Goal: Information Seeking & Learning: Find specific fact

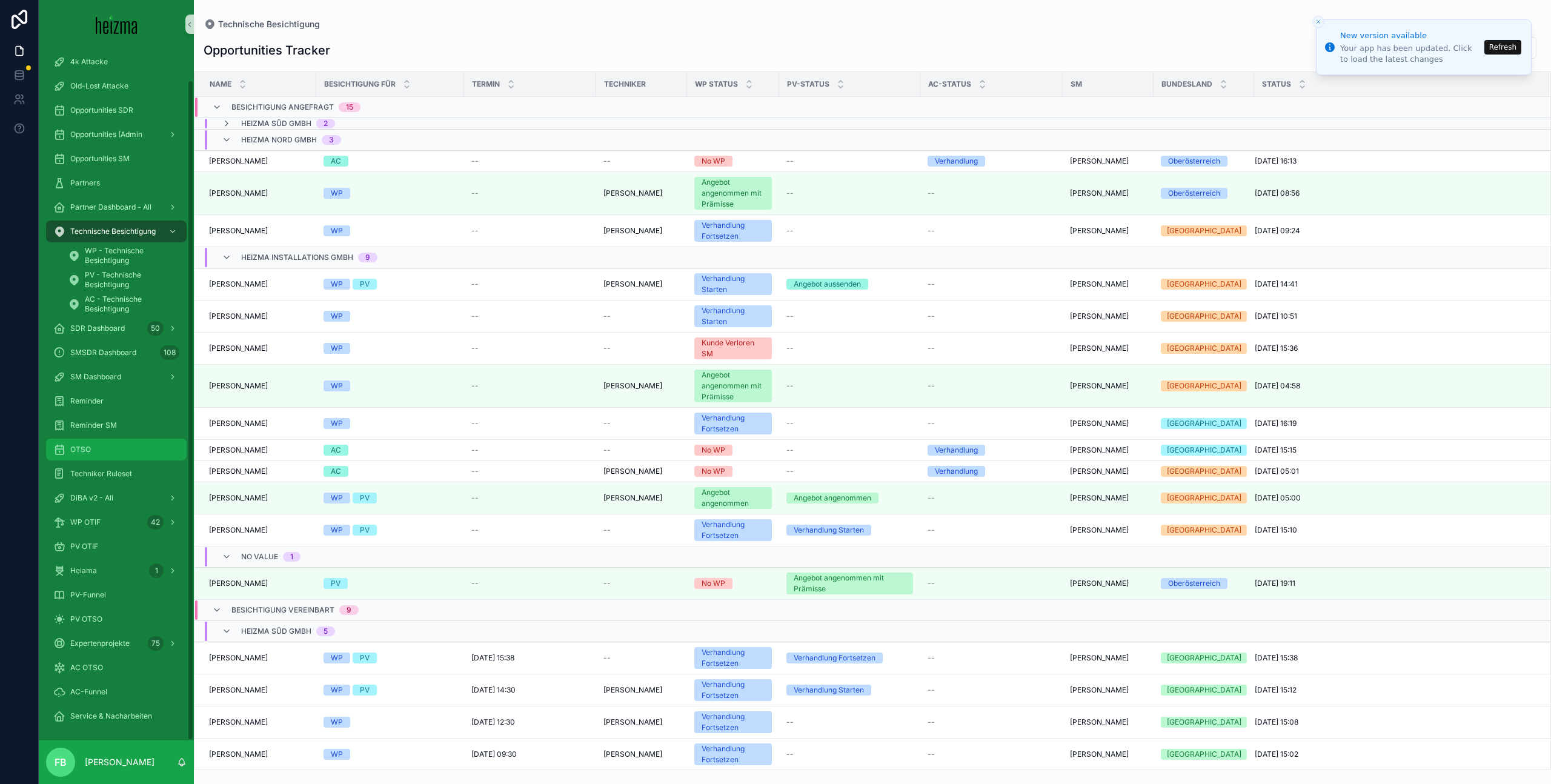
scroll to position [33, 0]
click at [105, 492] on span "DiBA v2 - All" at bounding box center [92, 495] width 43 height 10
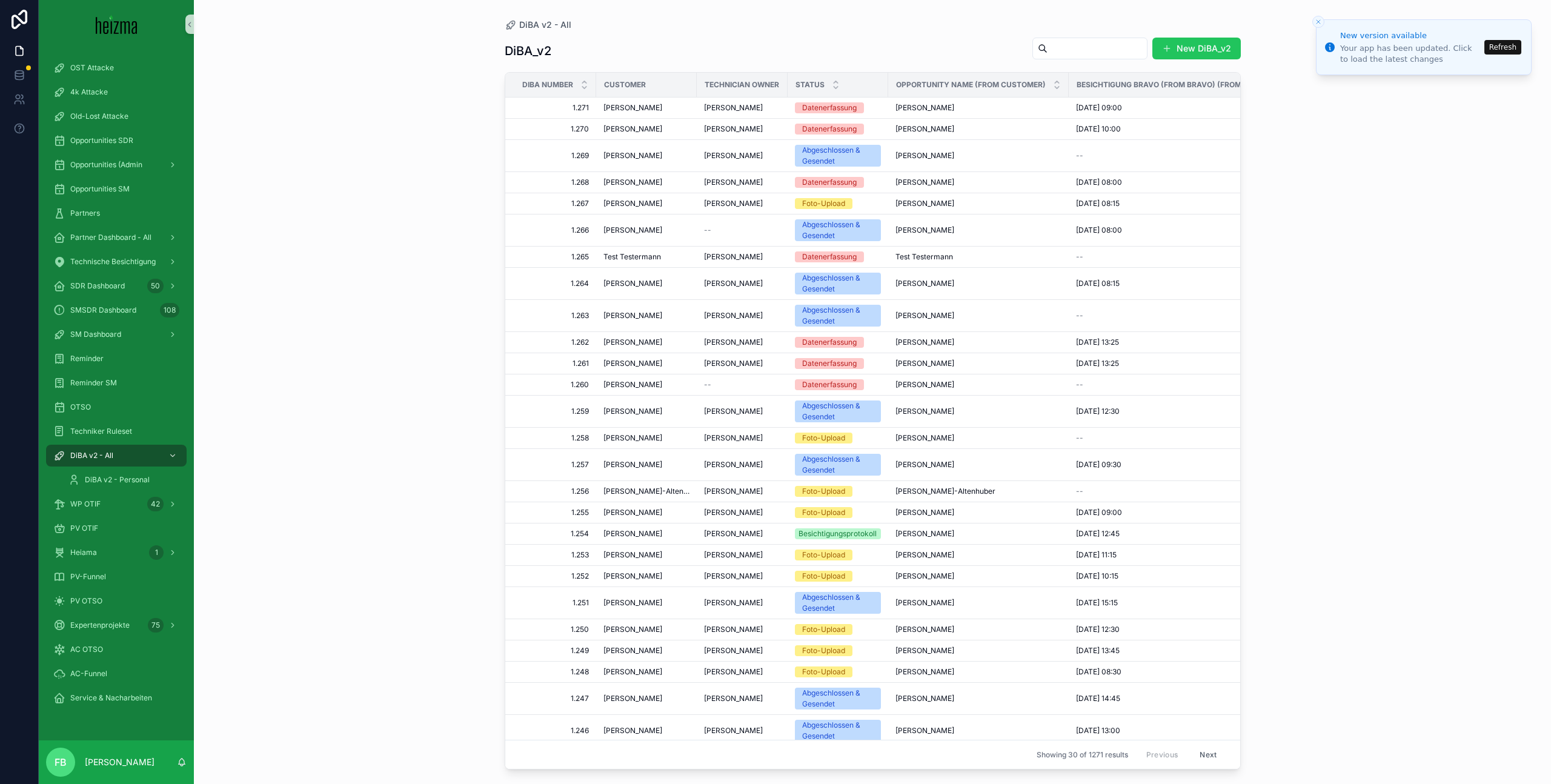
click at [1060, 46] on input "scrollable content" at bounding box center [1097, 48] width 99 height 17
click at [1506, 48] on button "Refresh" at bounding box center [1502, 47] width 37 height 15
click at [1049, 51] on input "scrollable content" at bounding box center [1097, 48] width 99 height 17
type input "*******"
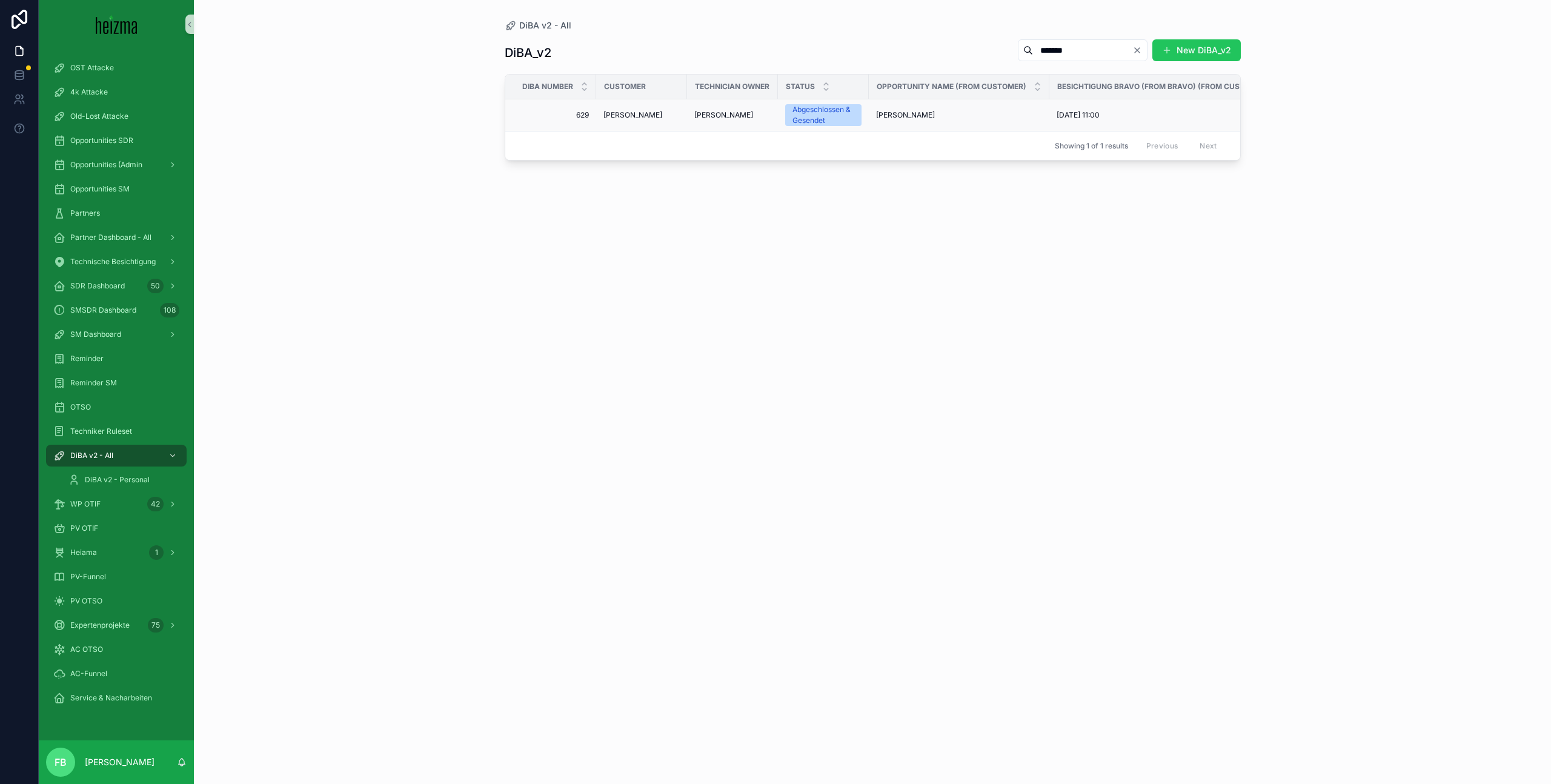
click at [622, 117] on span "Johann Riegler" at bounding box center [632, 115] width 59 height 10
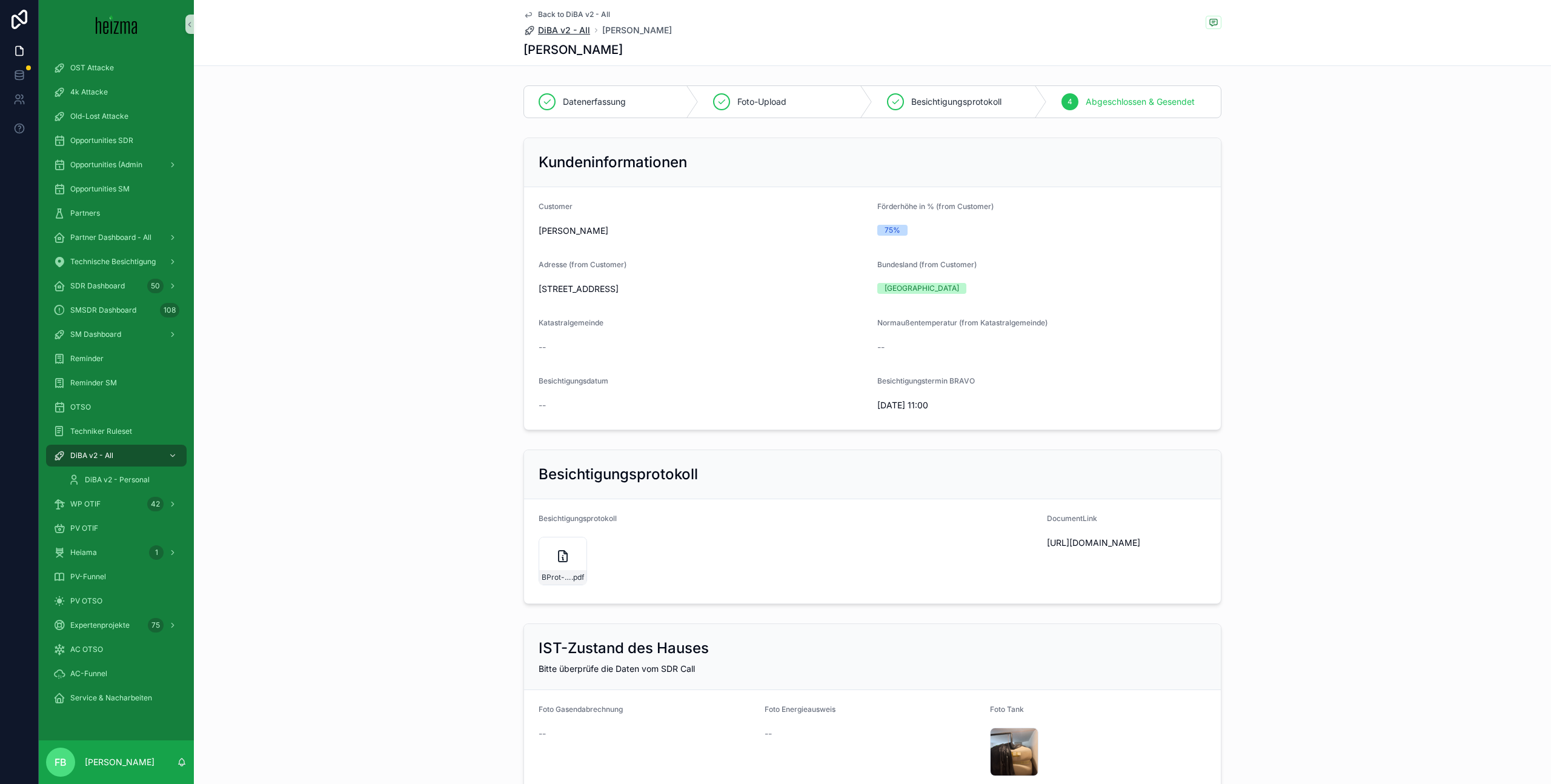
click at [565, 32] on span "DiBA v2 - All" at bounding box center [563, 30] width 52 height 12
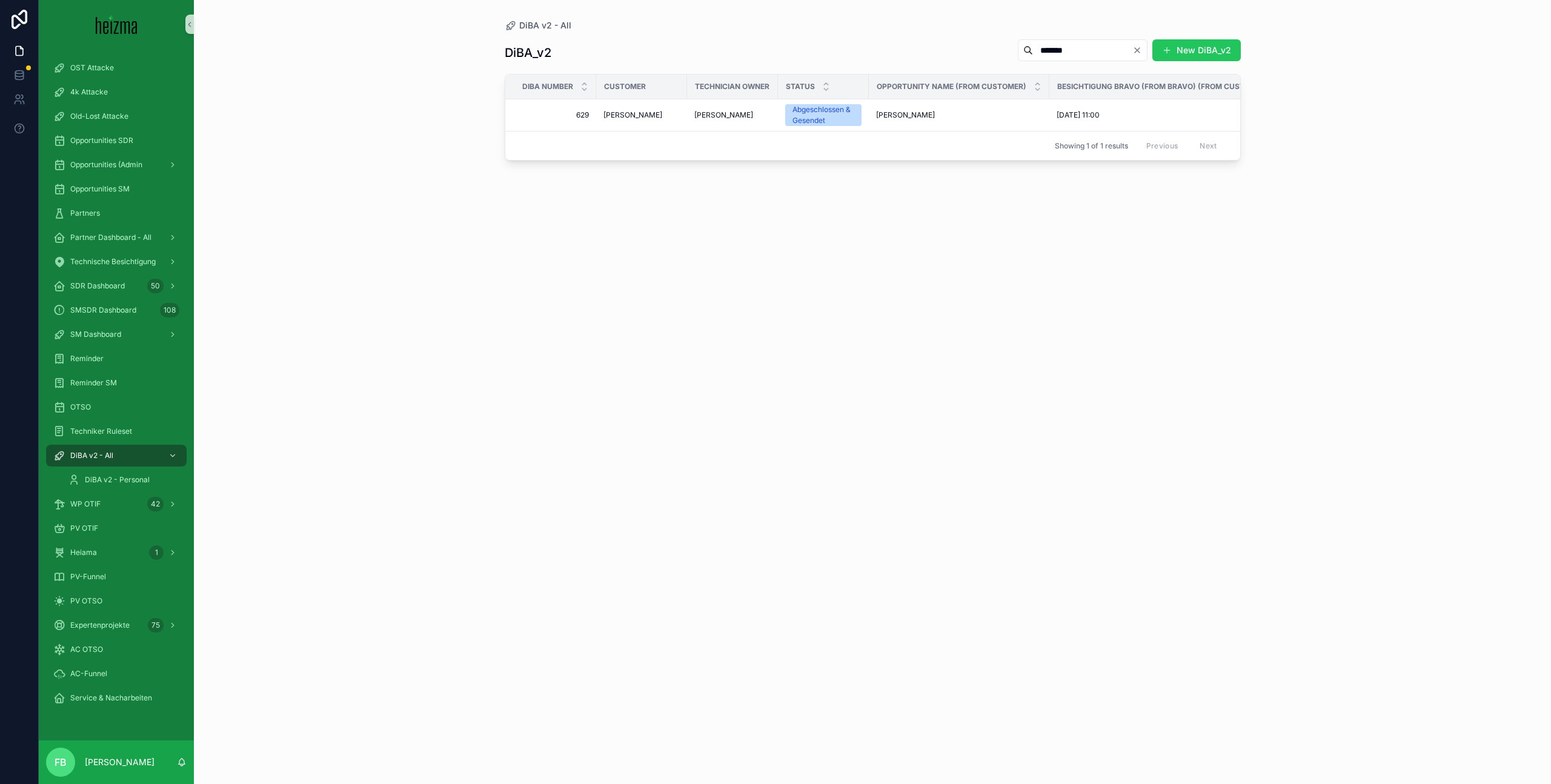
click at [1069, 50] on input "*******" at bounding box center [1082, 50] width 99 height 17
type input "*********"
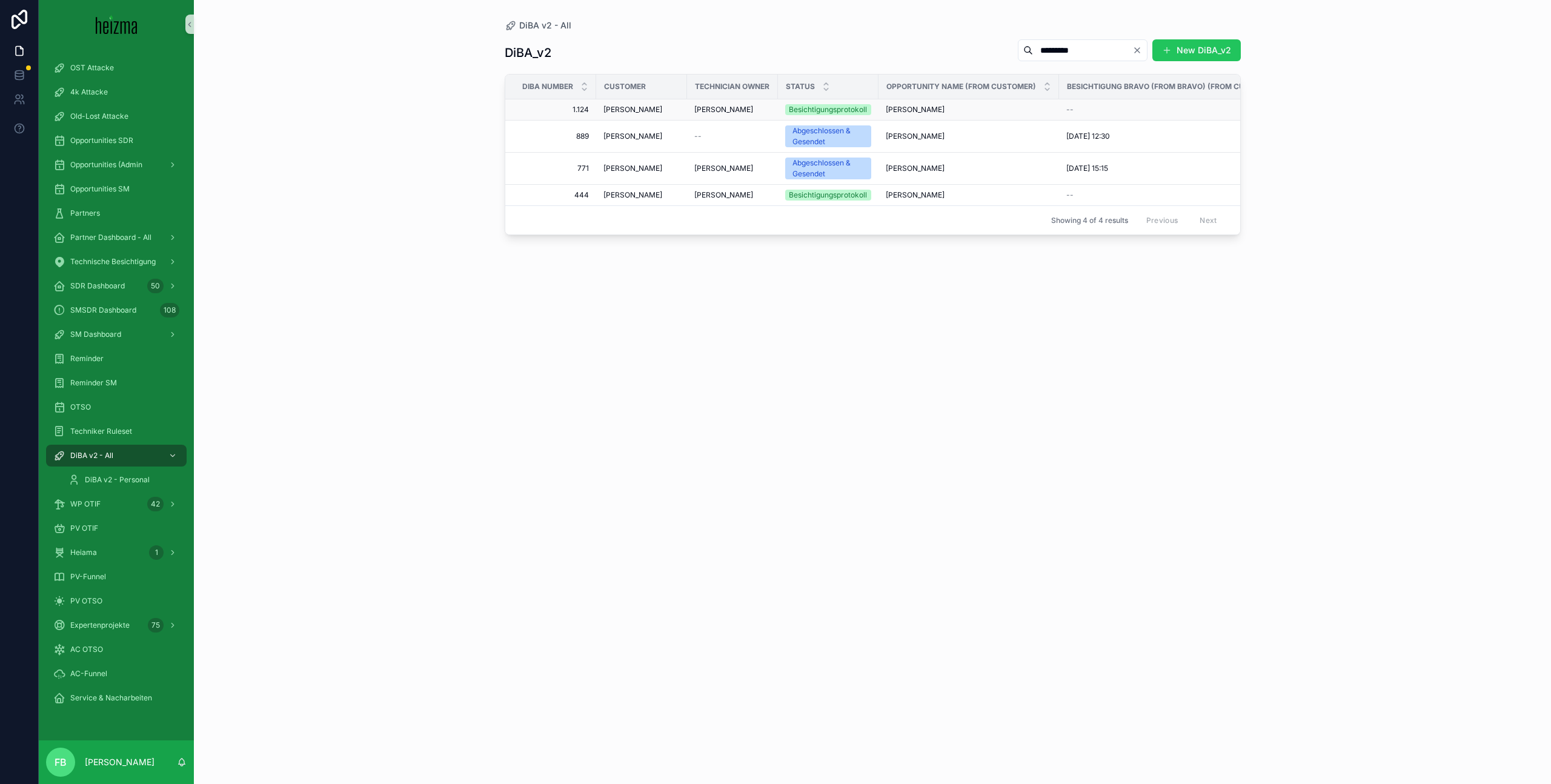
click at [638, 107] on span "Elisabeth Rigler" at bounding box center [632, 110] width 59 height 10
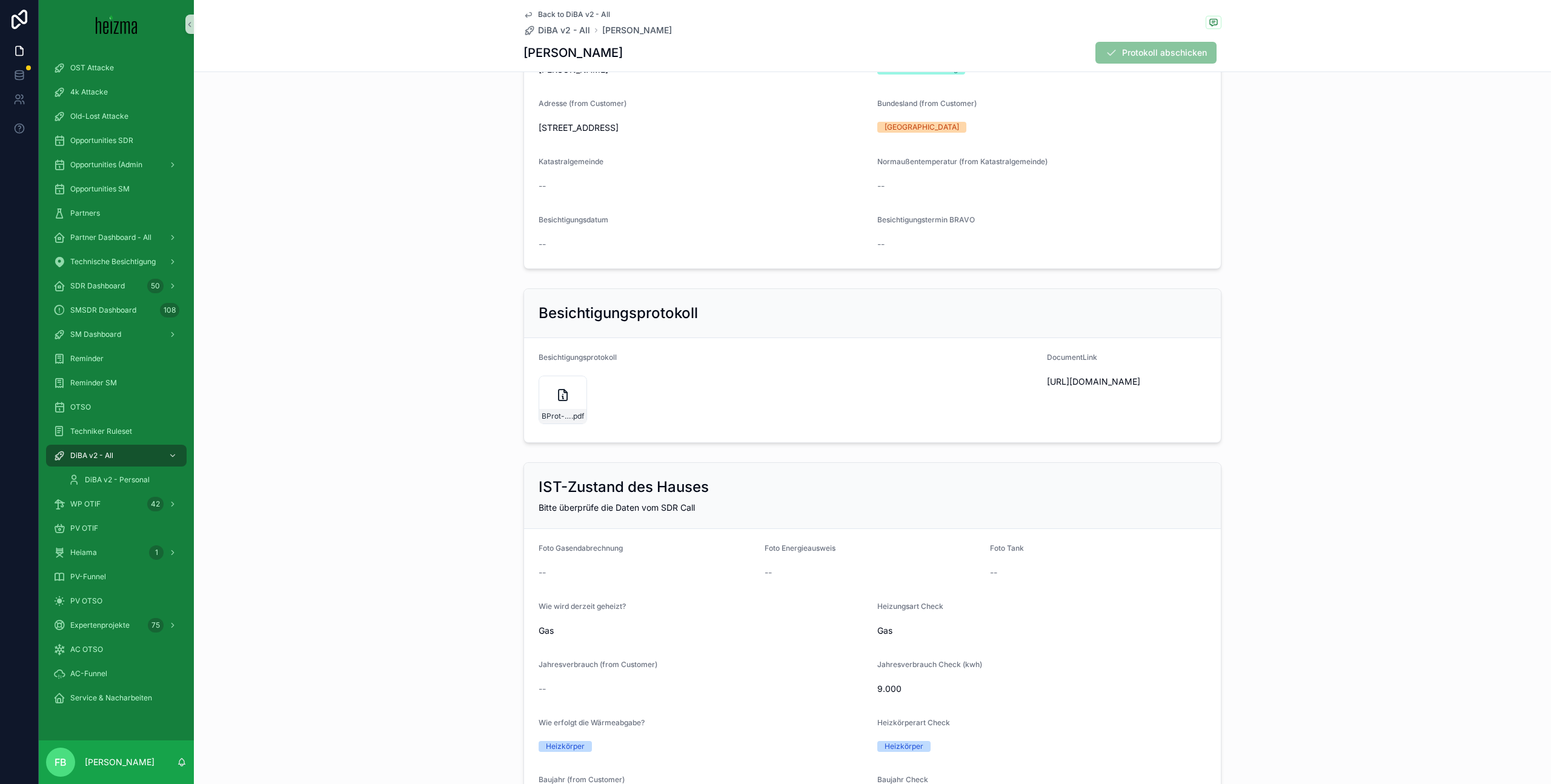
scroll to position [227, 0]
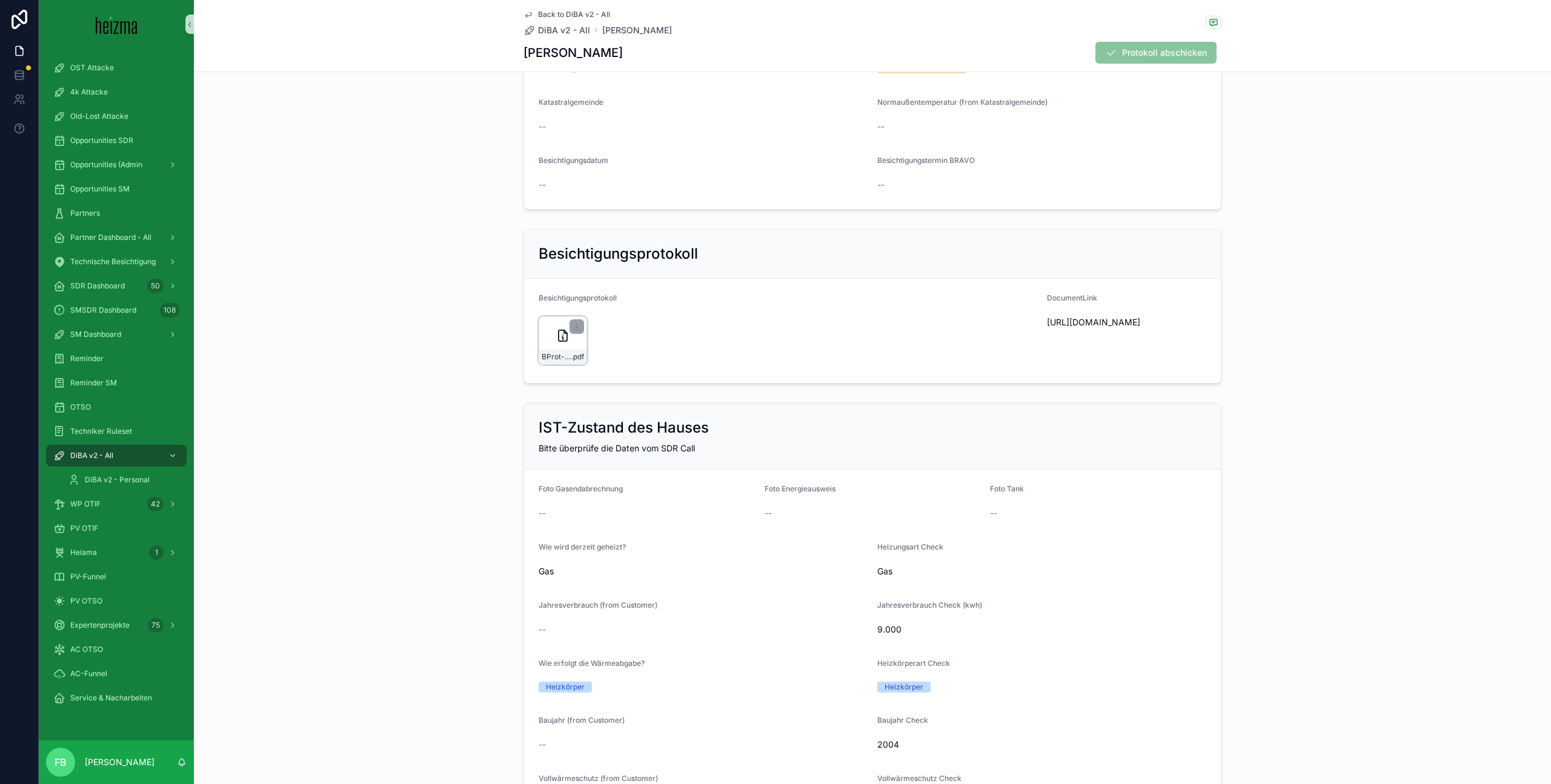
click at [566, 334] on icon "scrollable content" at bounding box center [562, 336] width 15 height 15
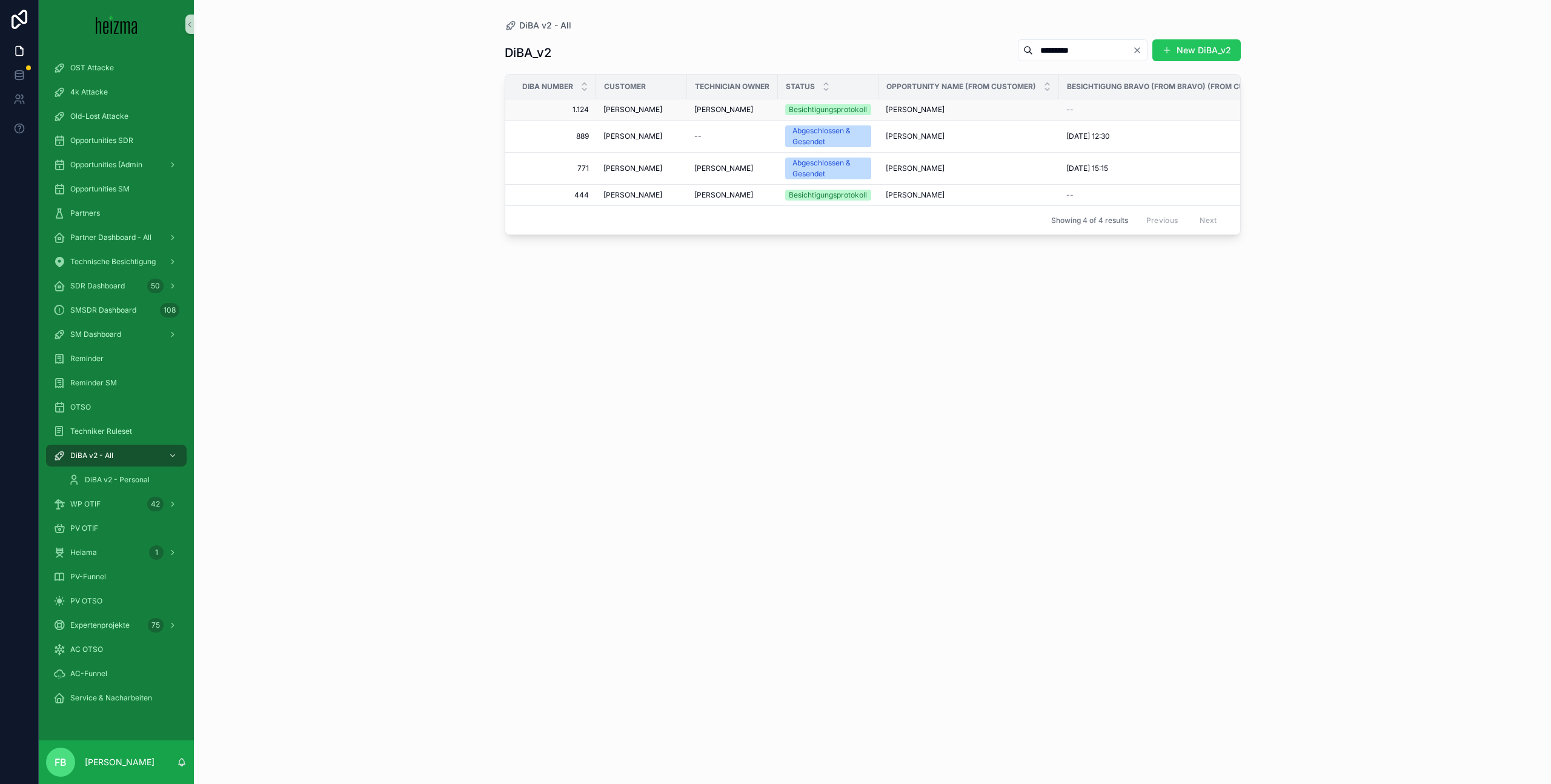
click at [643, 112] on span "Elisabeth Rigler" at bounding box center [632, 110] width 59 height 10
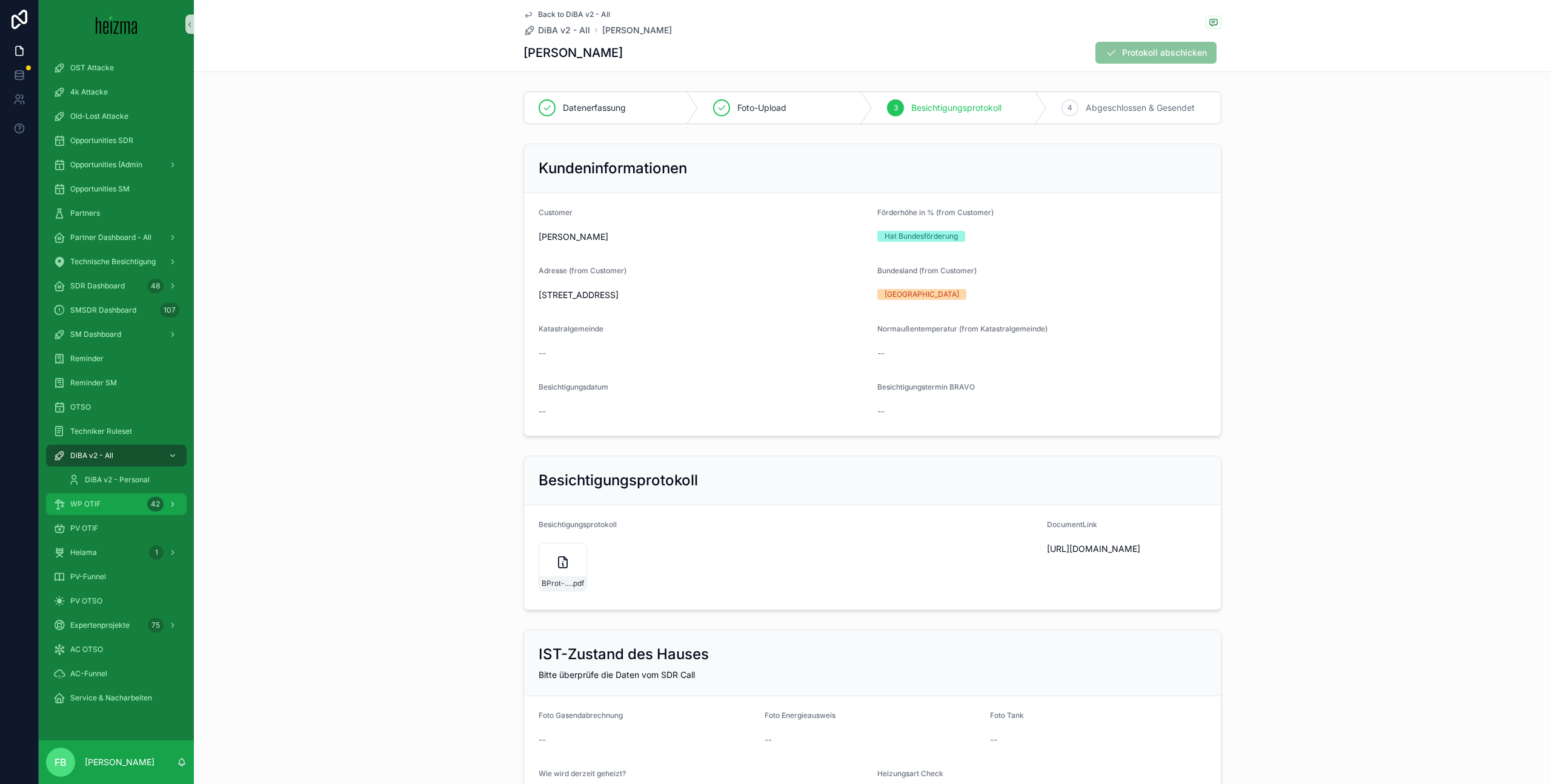
click at [108, 506] on div "WP OTIF 42" at bounding box center [116, 504] width 126 height 19
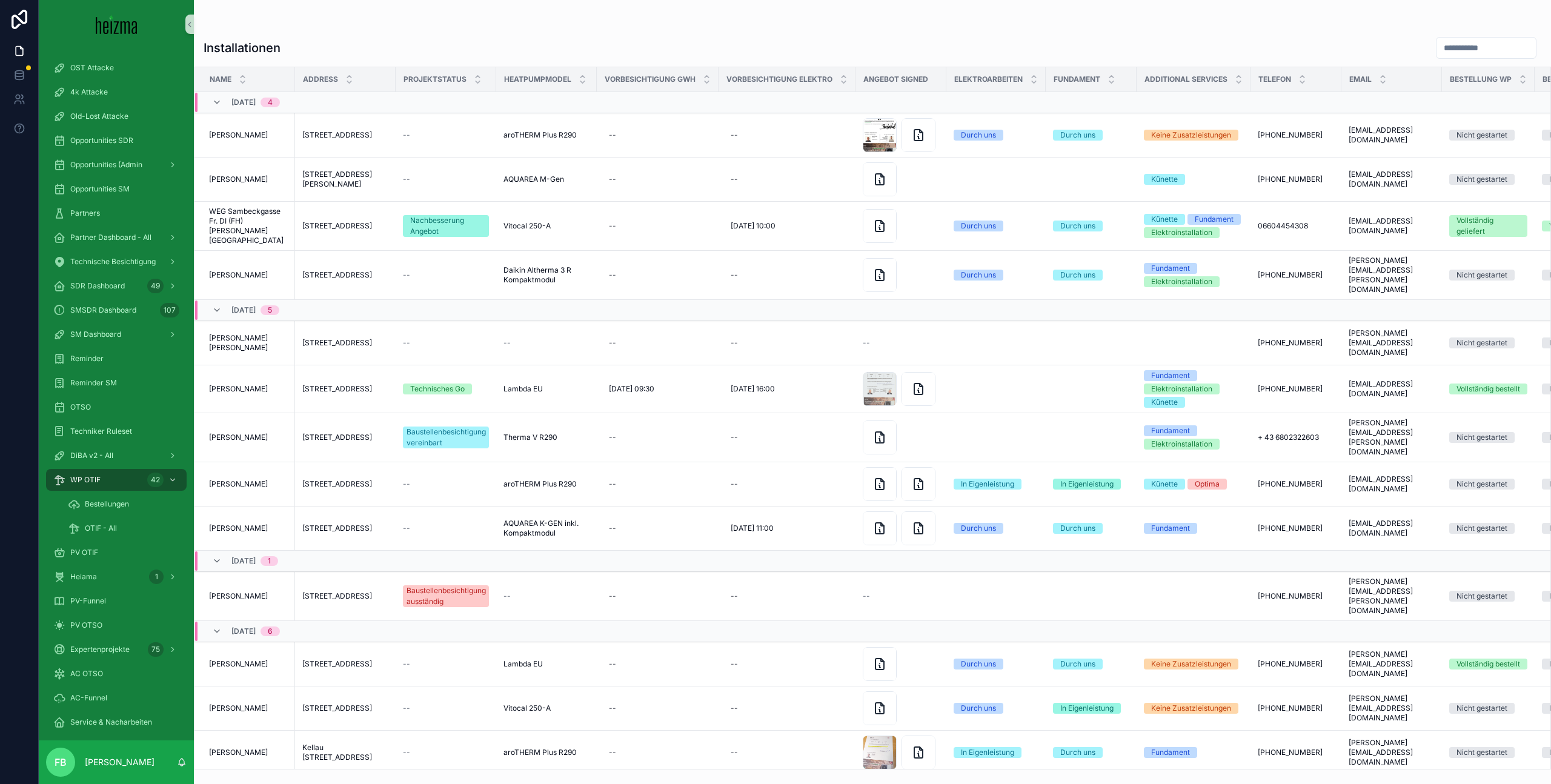
click at [1467, 53] on input "scrollable content" at bounding box center [1486, 48] width 99 height 17
type input "*******"
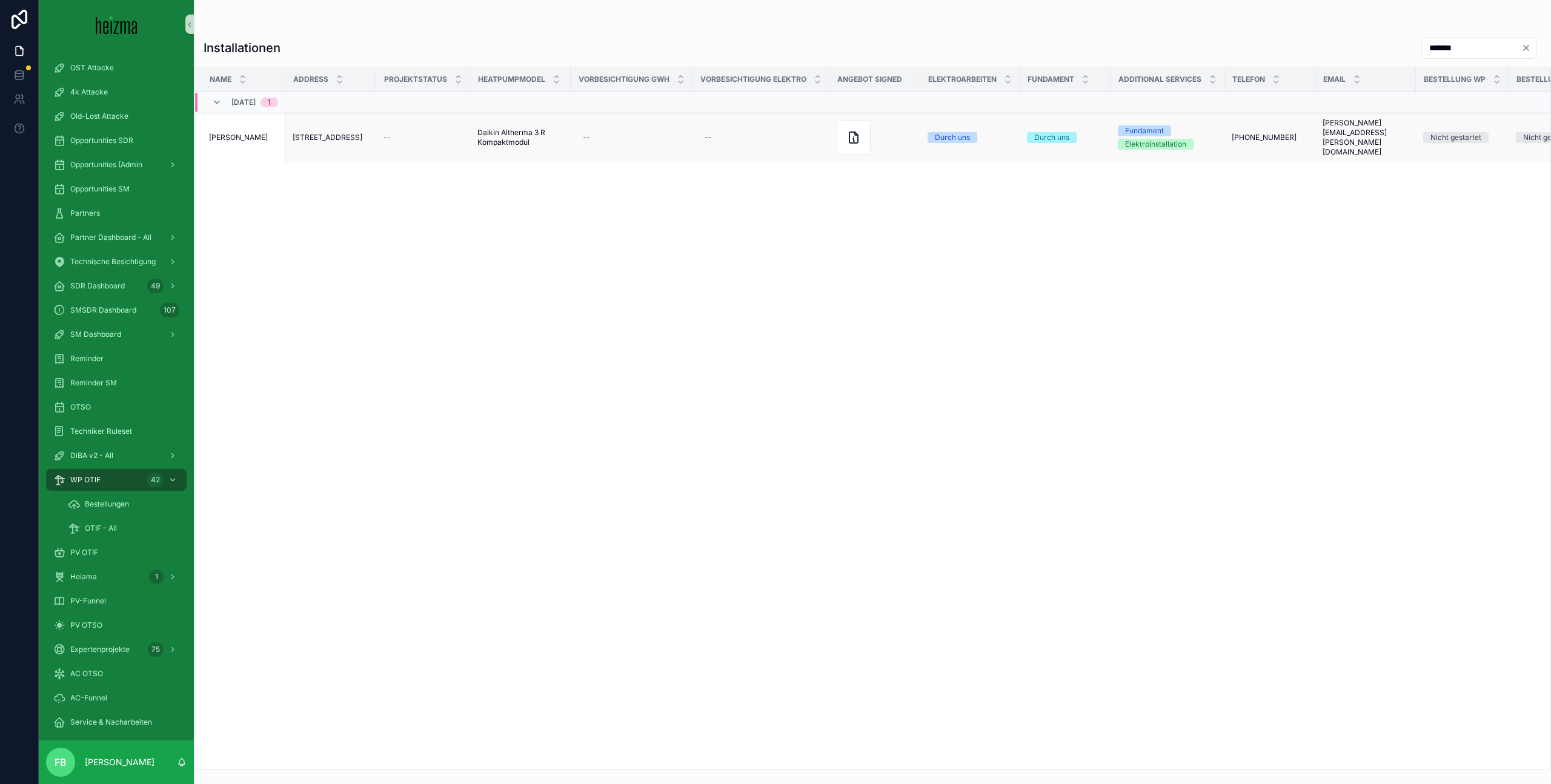
click at [266, 132] on div "Thomas Kerbler Thomas Kerbler" at bounding box center [243, 137] width 69 height 10
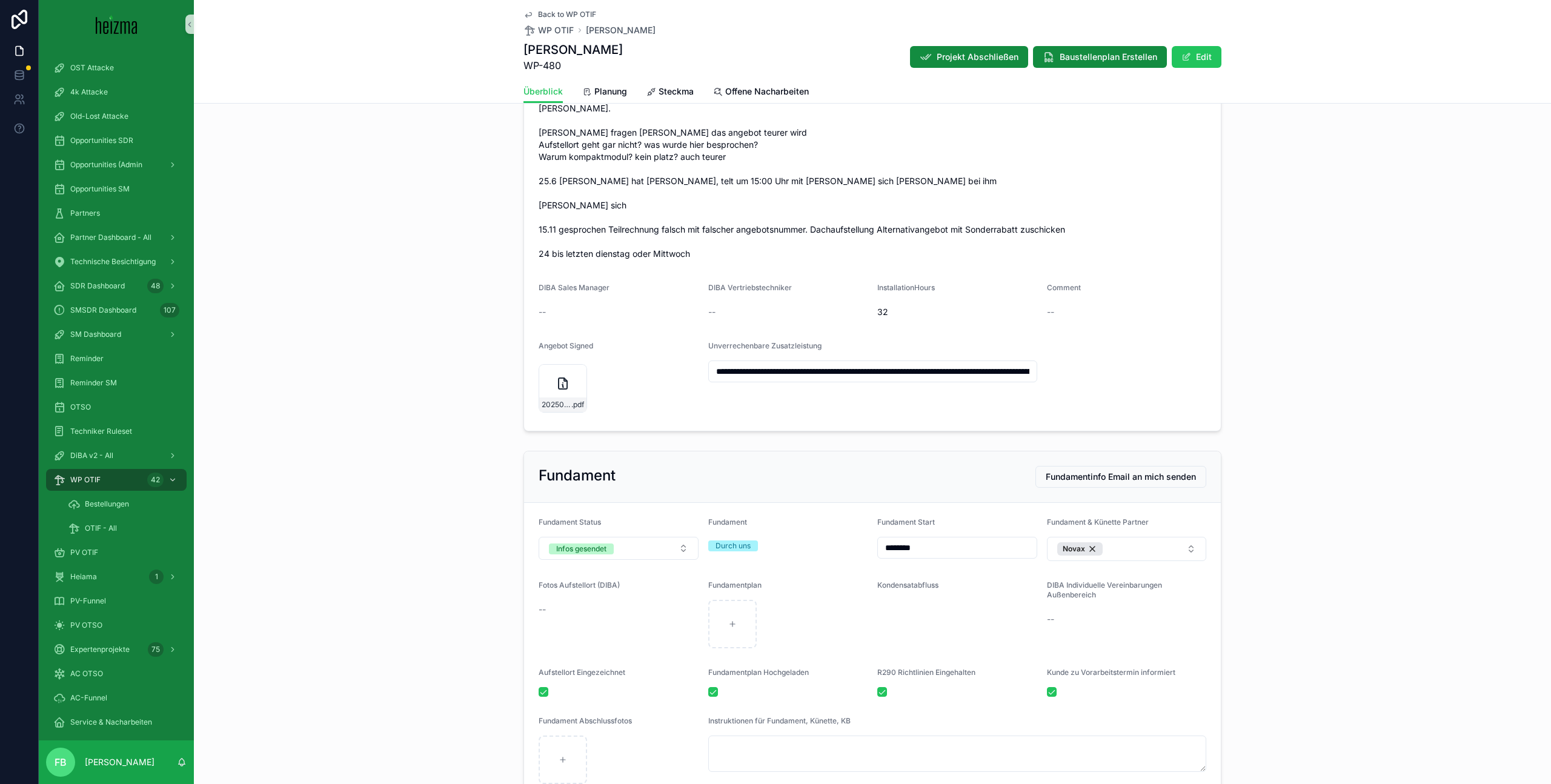
scroll to position [944, 0]
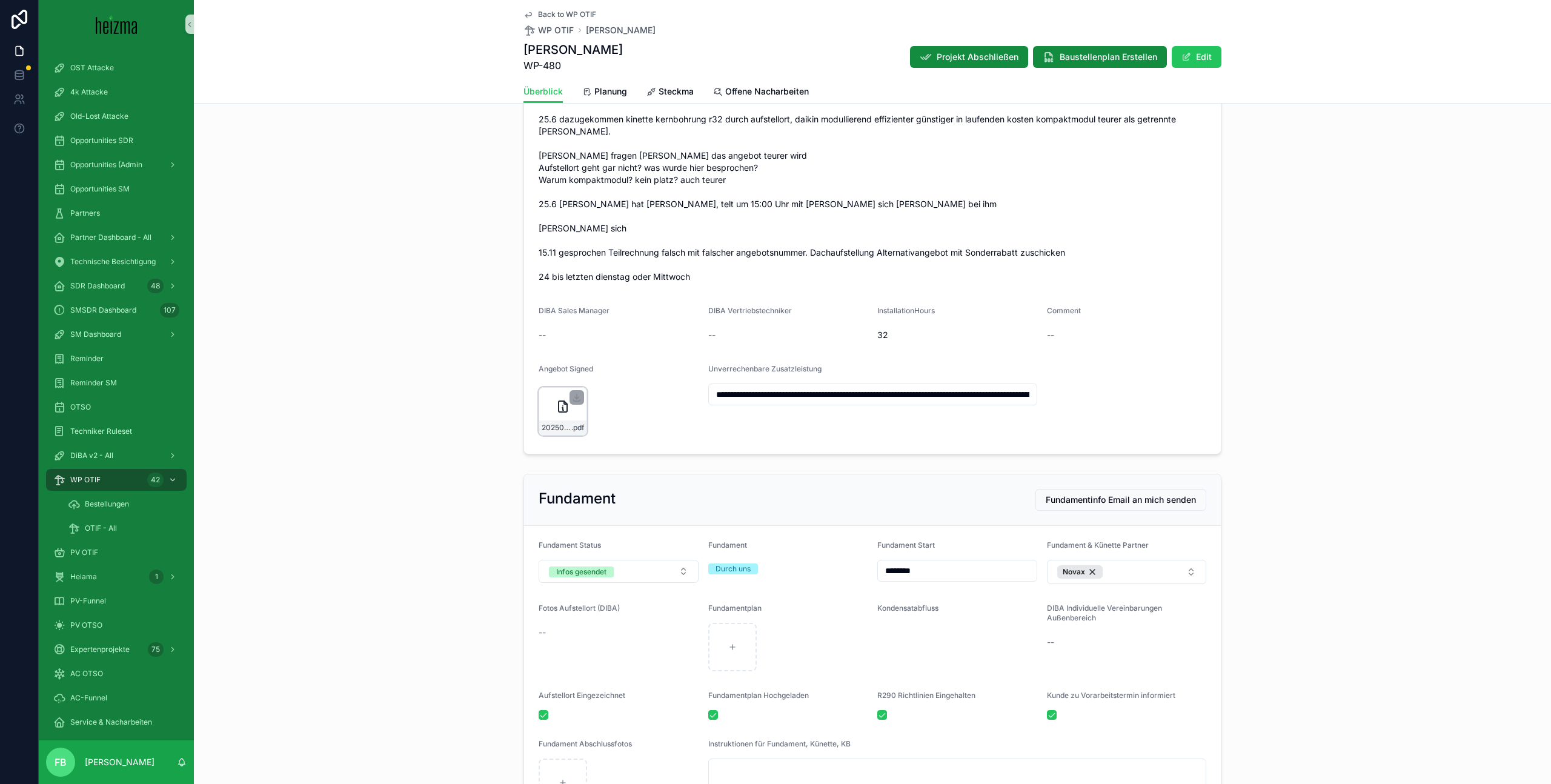
click at [564, 387] on div "20250703162412900-(1) .pdf" at bounding box center [562, 411] width 49 height 49
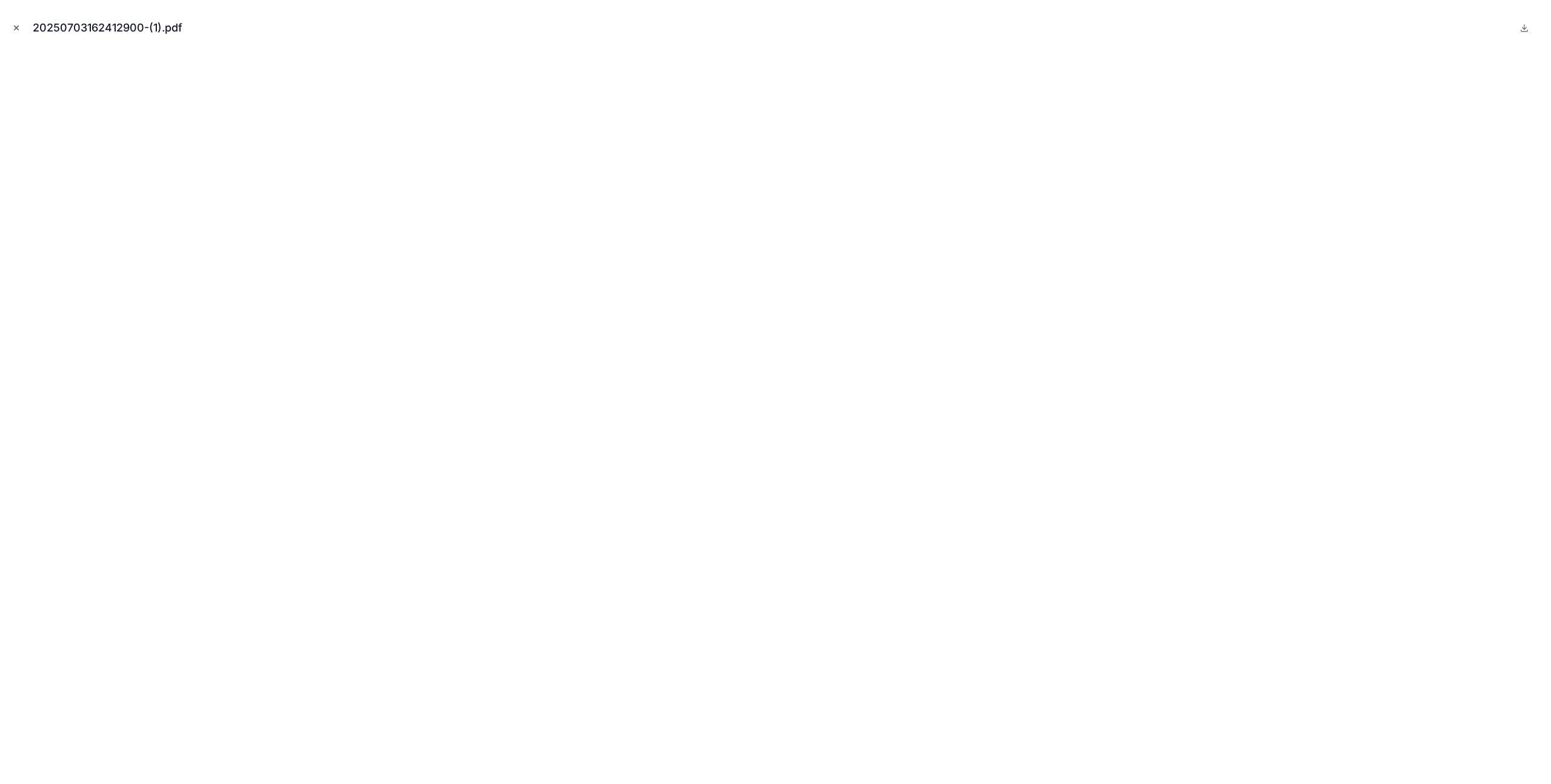
click at [17, 31] on icon "Close modal" at bounding box center [17, 28] width 8 height 8
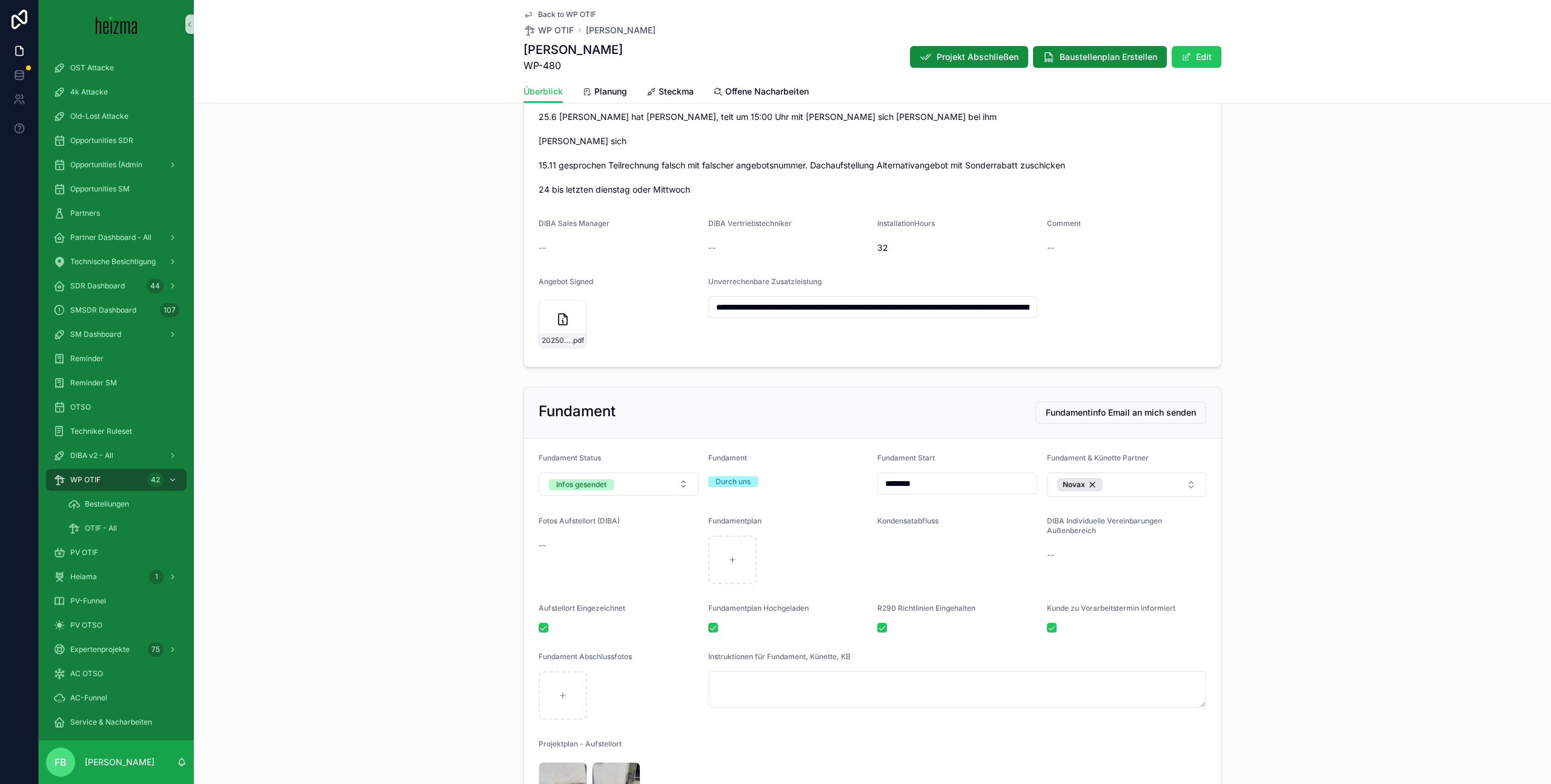
scroll to position [1032, 0]
click at [577, 311] on div "20250703162412900-(1) .pdf" at bounding box center [562, 323] width 49 height 49
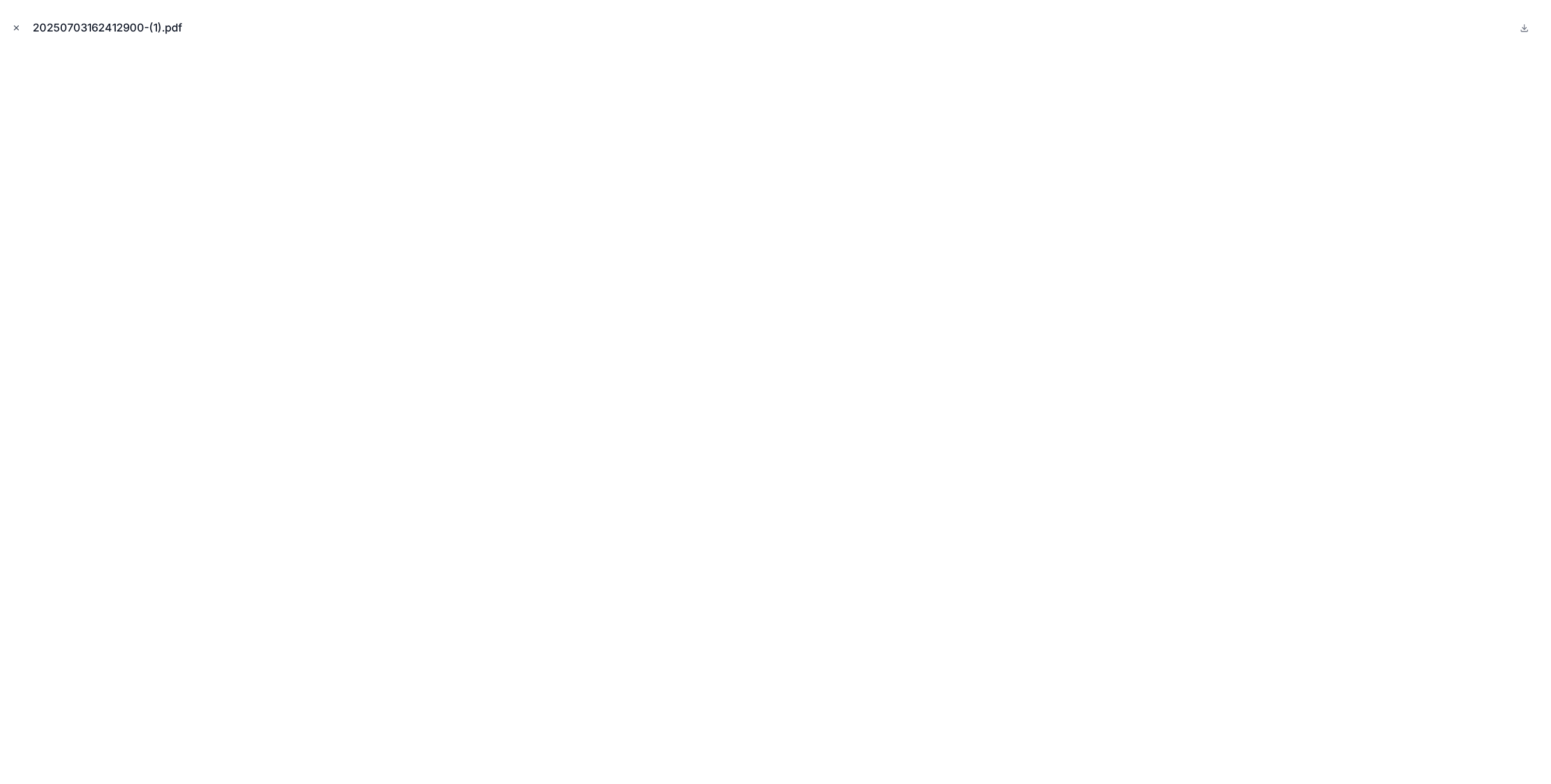
click at [17, 27] on icon "Close modal" at bounding box center [17, 27] width 4 height 4
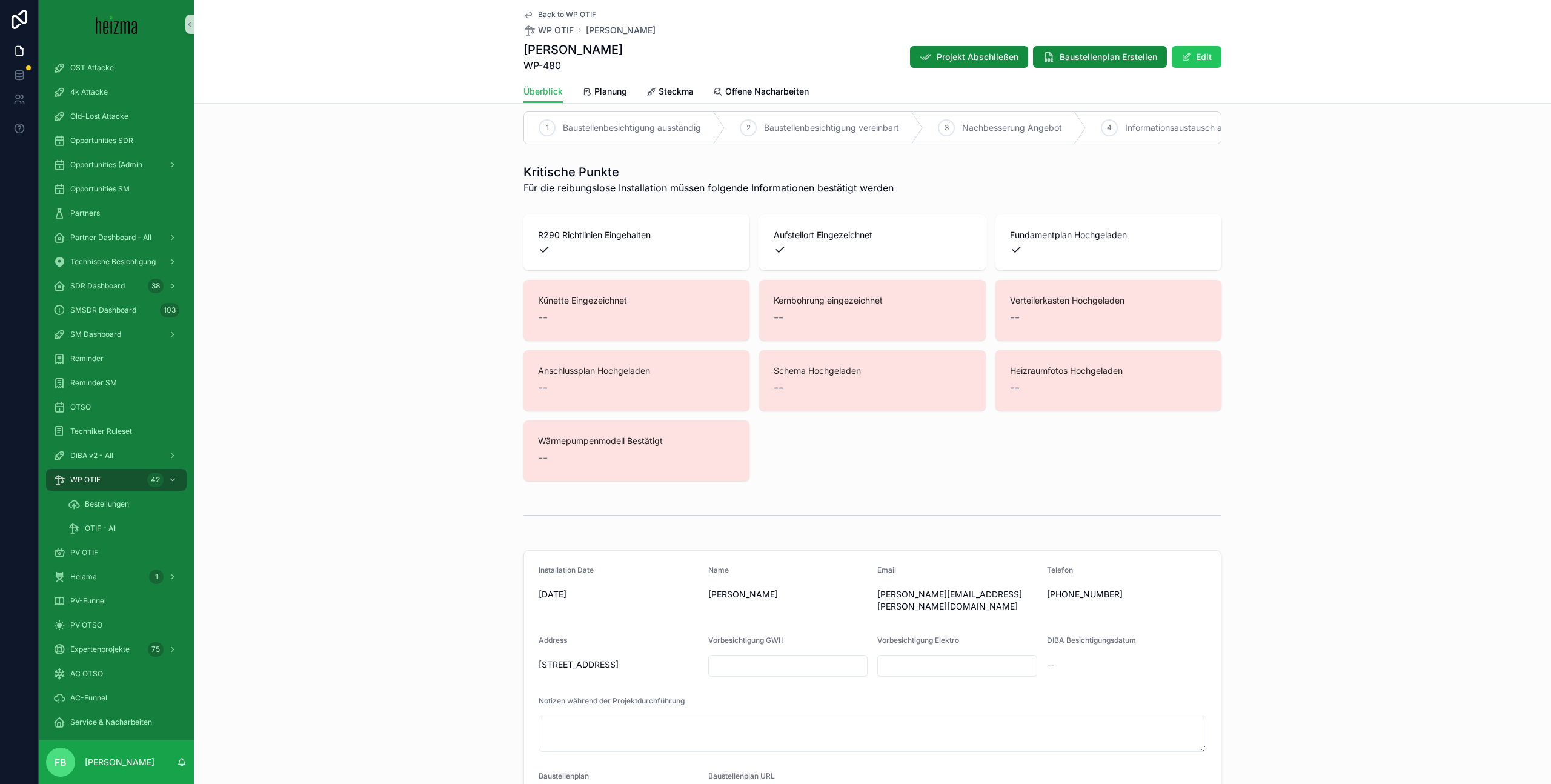
scroll to position [17, 0]
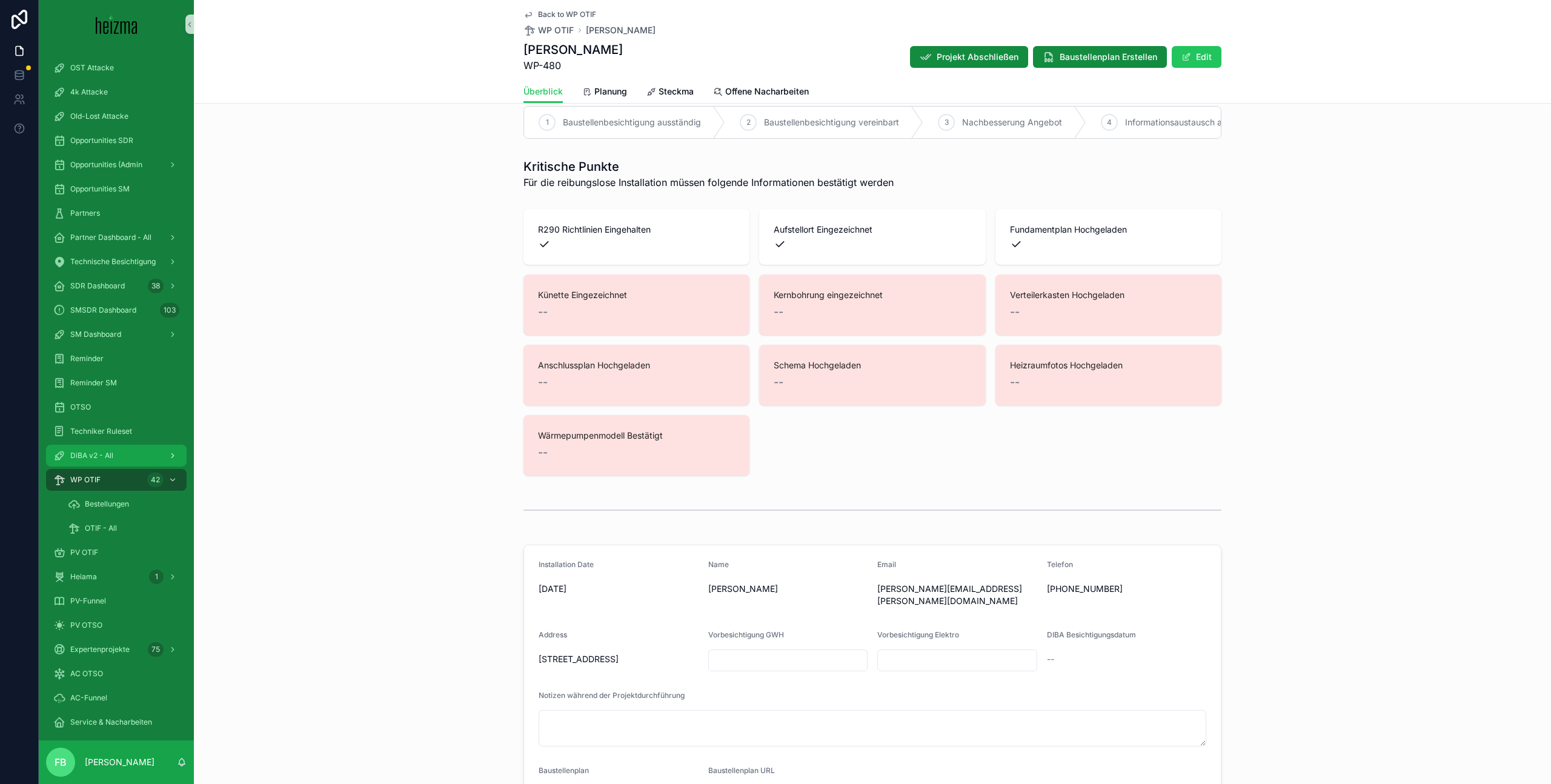
click at [84, 452] on span "DiBA v2 - All" at bounding box center [92, 456] width 43 height 10
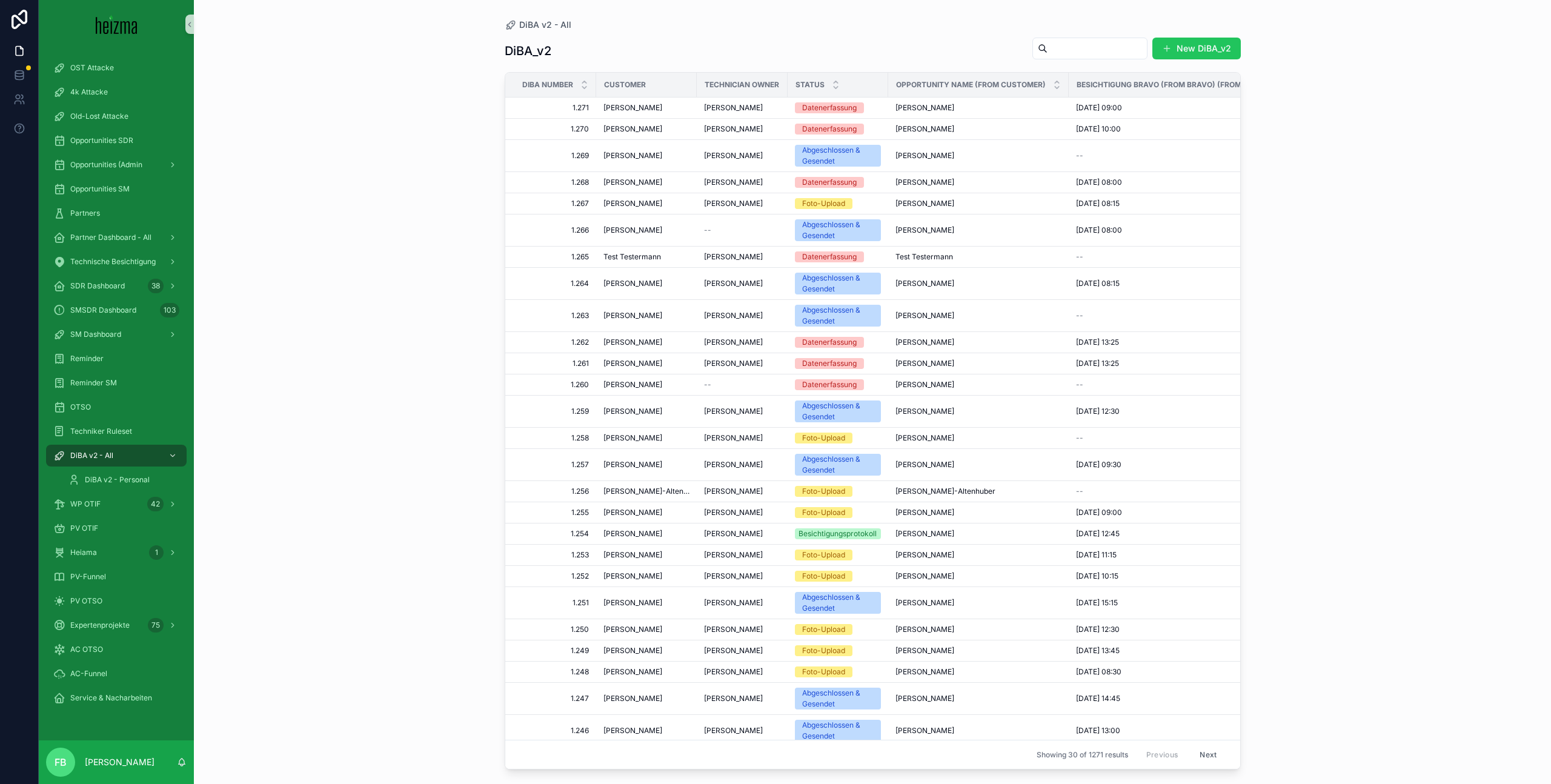
click at [1063, 47] on input "scrollable content" at bounding box center [1097, 48] width 99 height 17
type input "******"
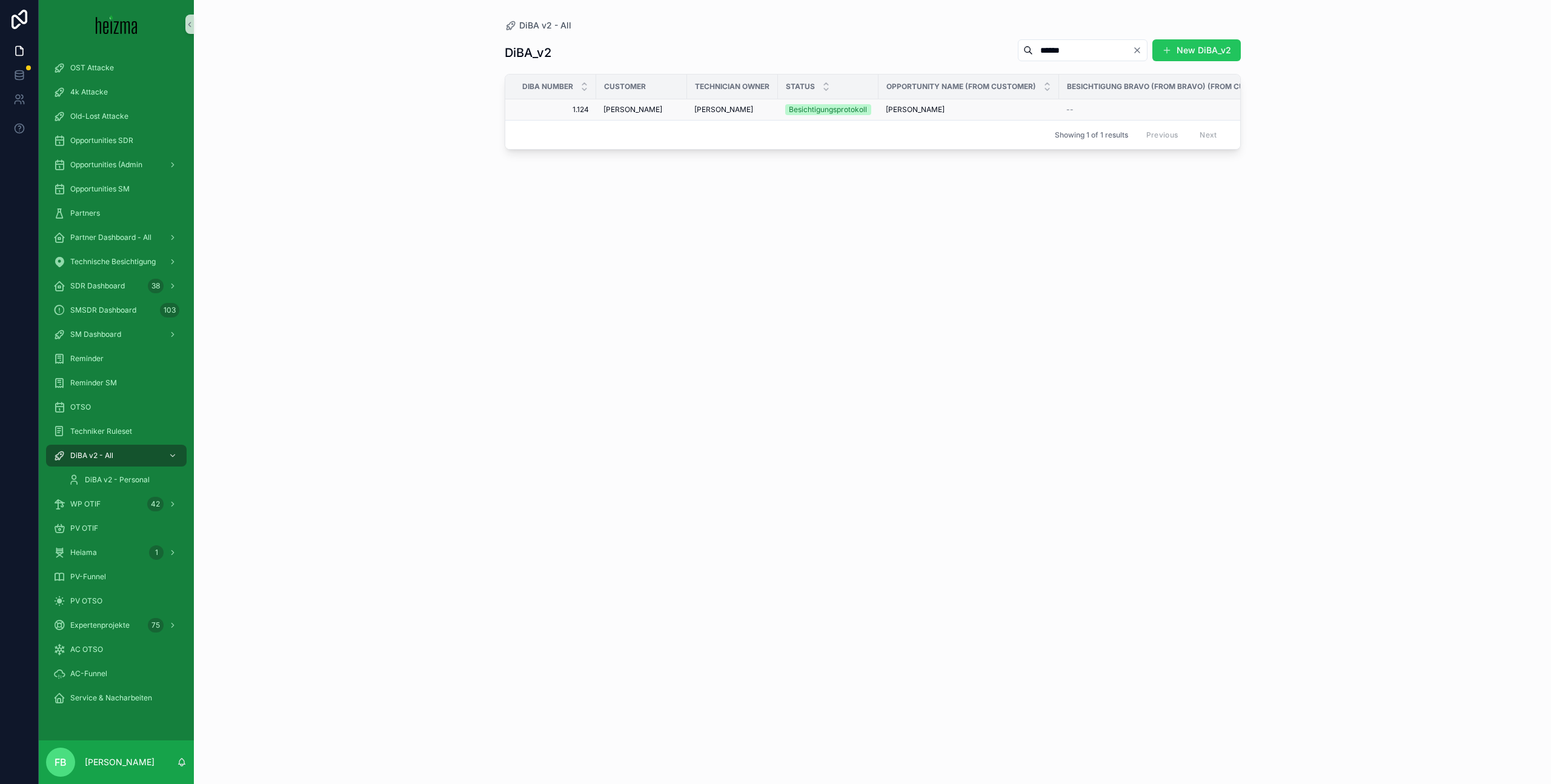
click at [621, 110] on span "Elisabeth Rigler" at bounding box center [632, 110] width 59 height 10
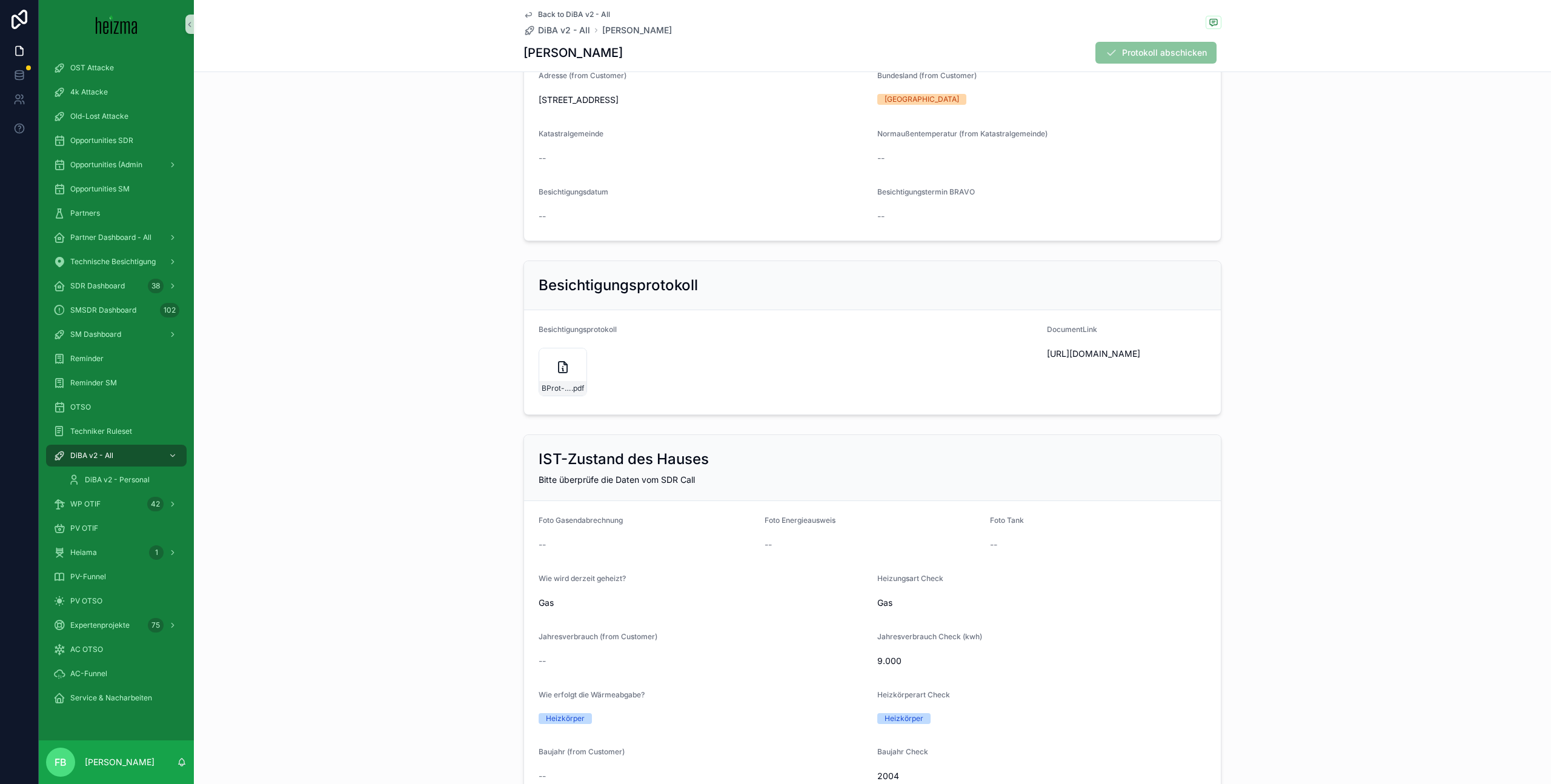
scroll to position [282, 0]
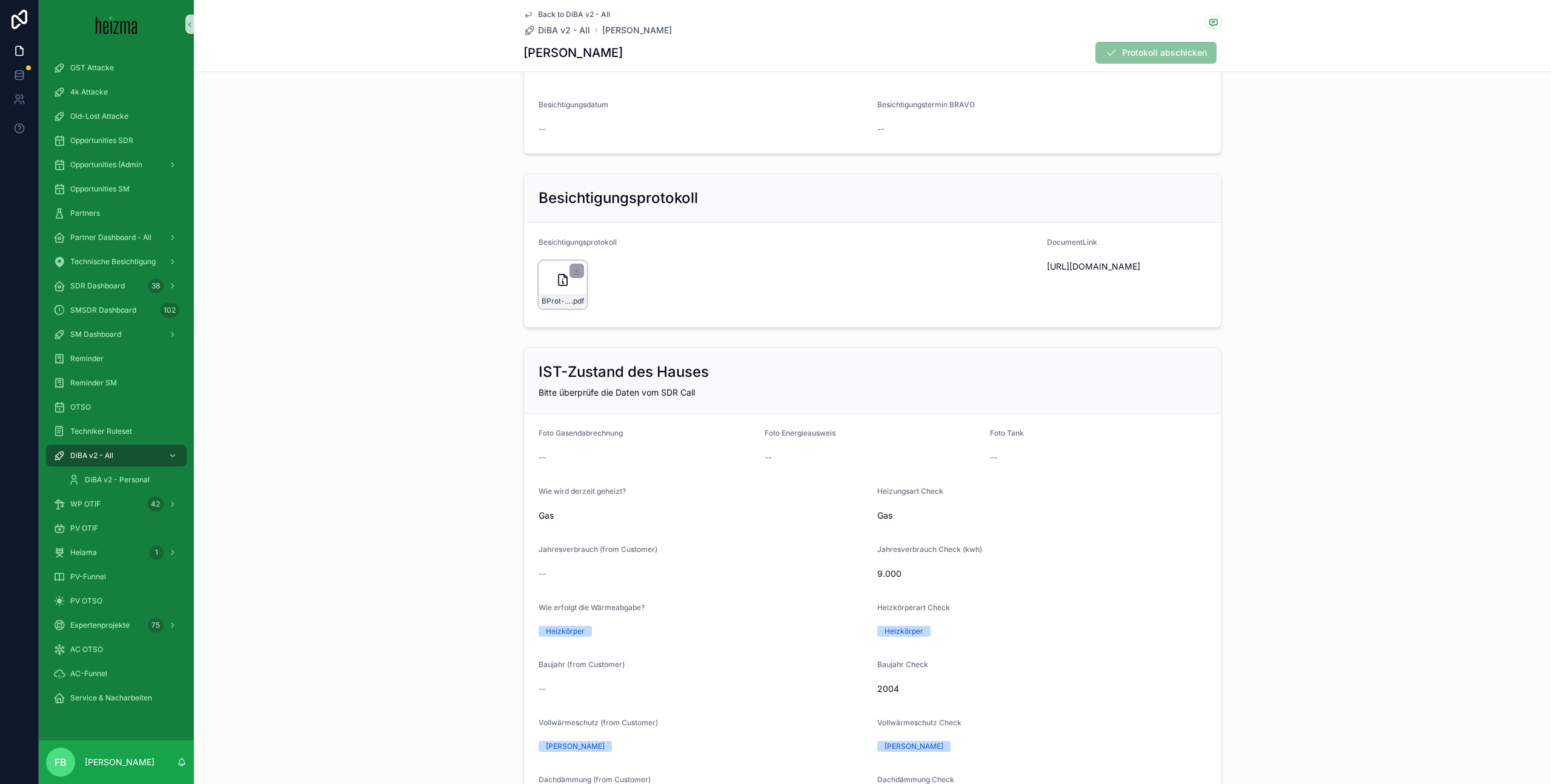
click at [560, 280] on icon "scrollable content" at bounding box center [562, 280] width 15 height 15
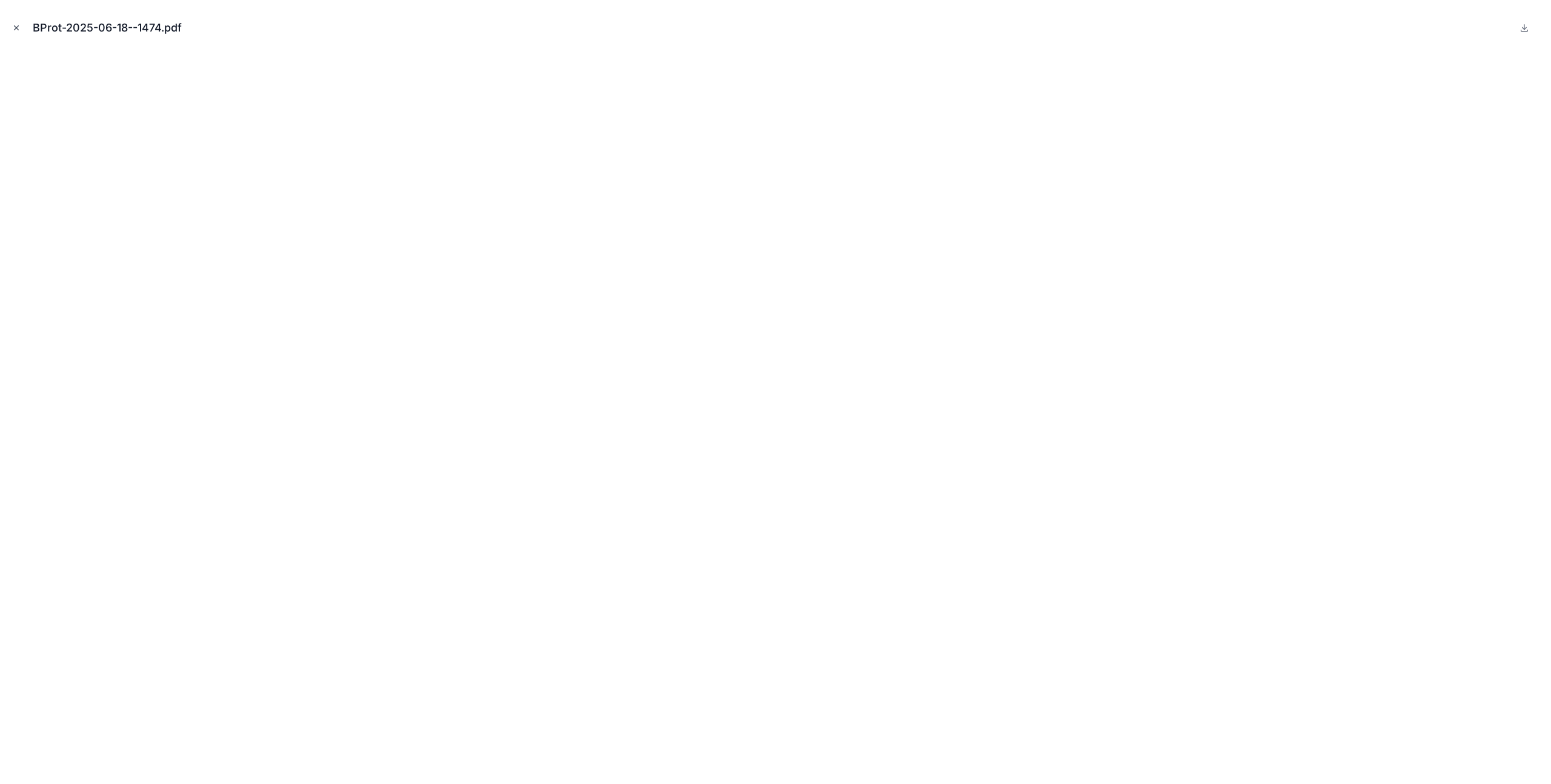
click at [15, 33] on button "Close modal" at bounding box center [17, 28] width 13 height 13
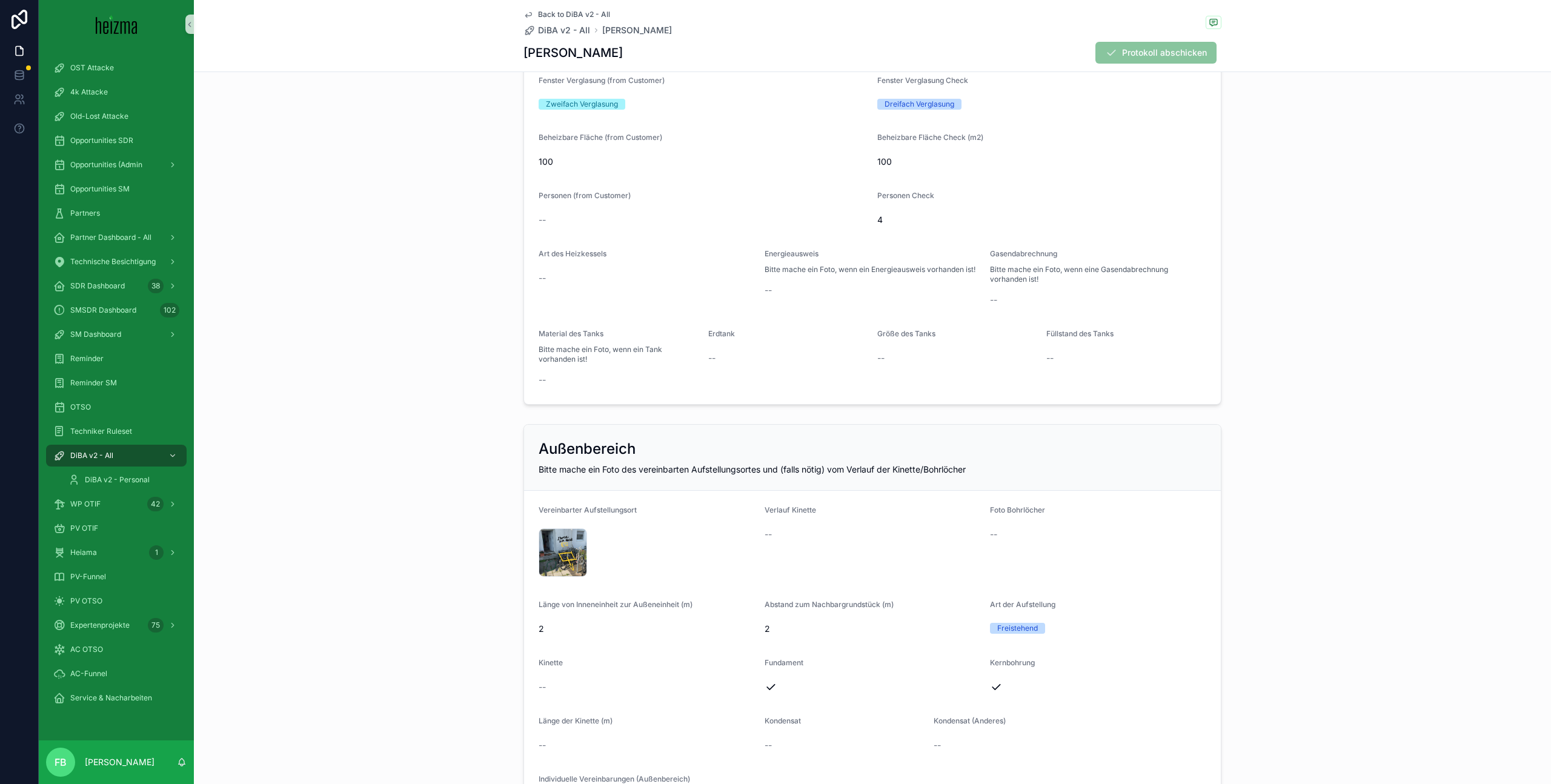
scroll to position [1049, 0]
